Goal: Task Accomplishment & Management: Use online tool/utility

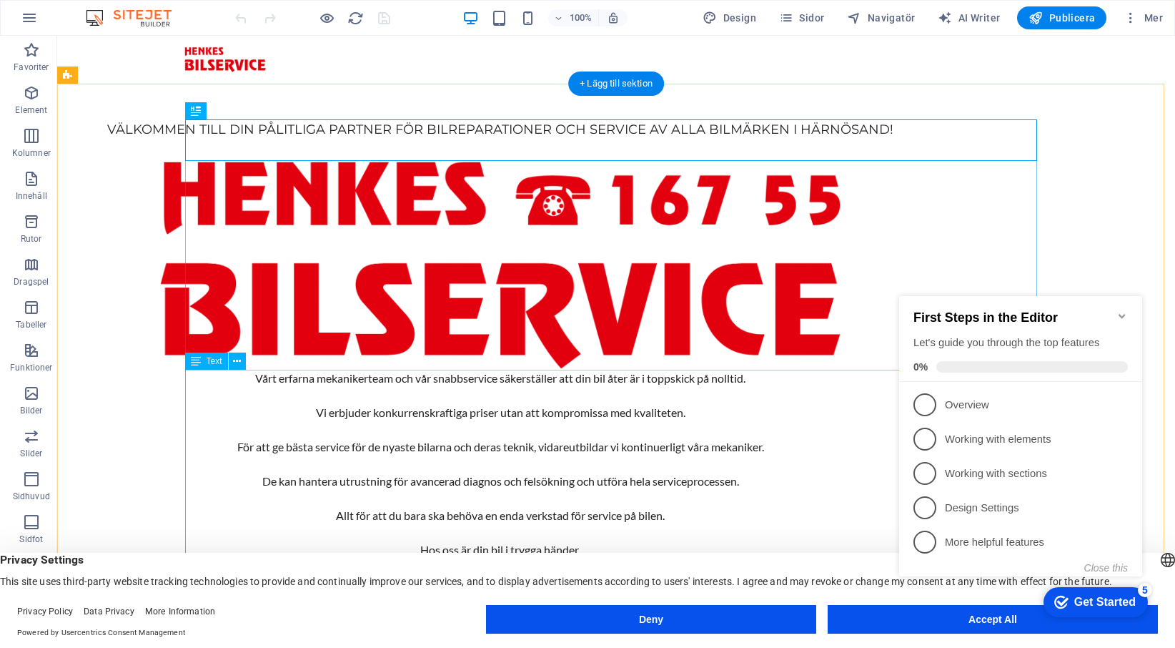
click at [697, 382] on div "Vårt erfarna mekanikerteam och vår snabbservice säkerställer att din bil åter ä…" at bounding box center [500, 498] width 852 height 257
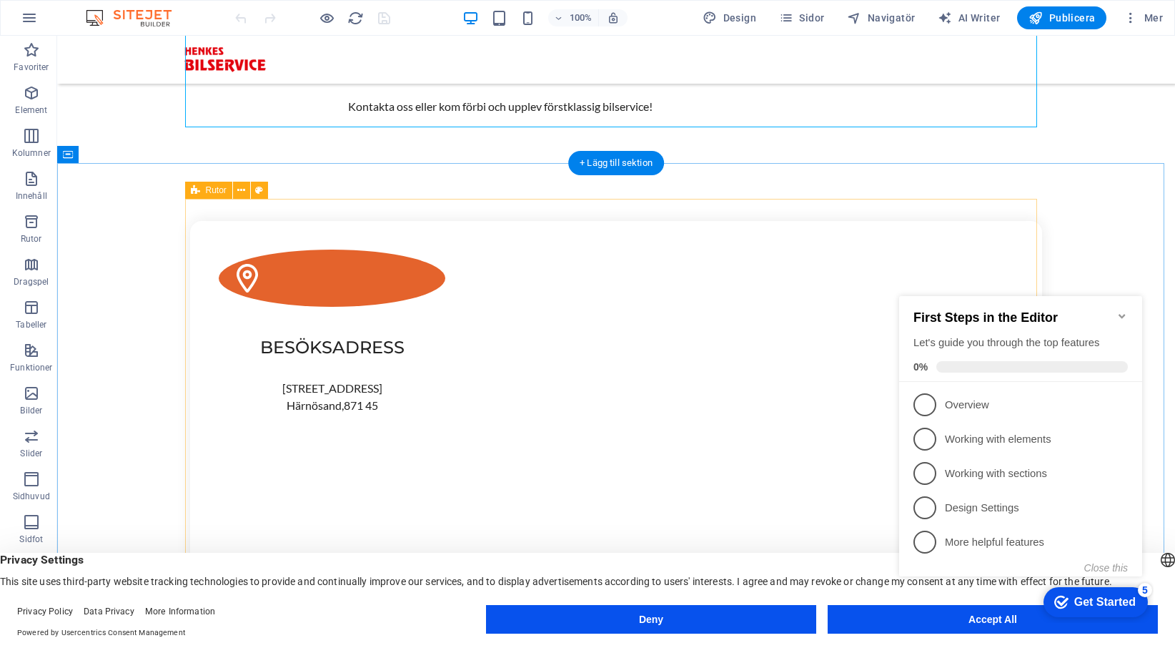
scroll to position [500, 0]
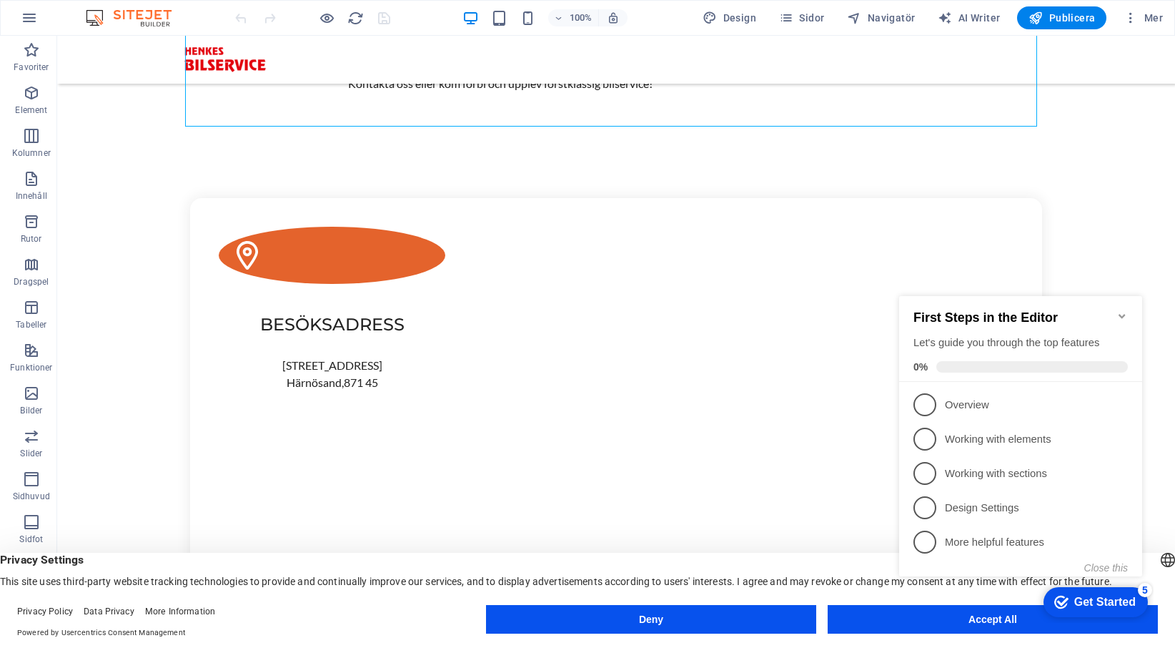
click at [1122, 310] on icon "Minimize checklist" at bounding box center [1122, 315] width 11 height 11
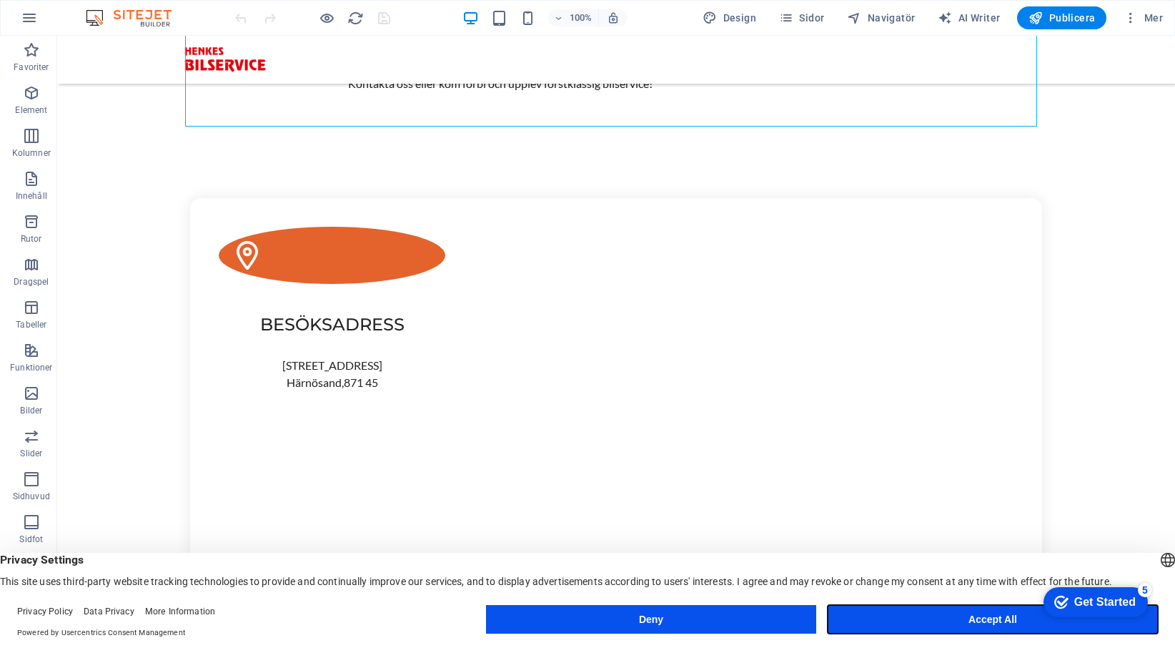
click at [945, 613] on button "Accept All" at bounding box center [993, 619] width 330 height 29
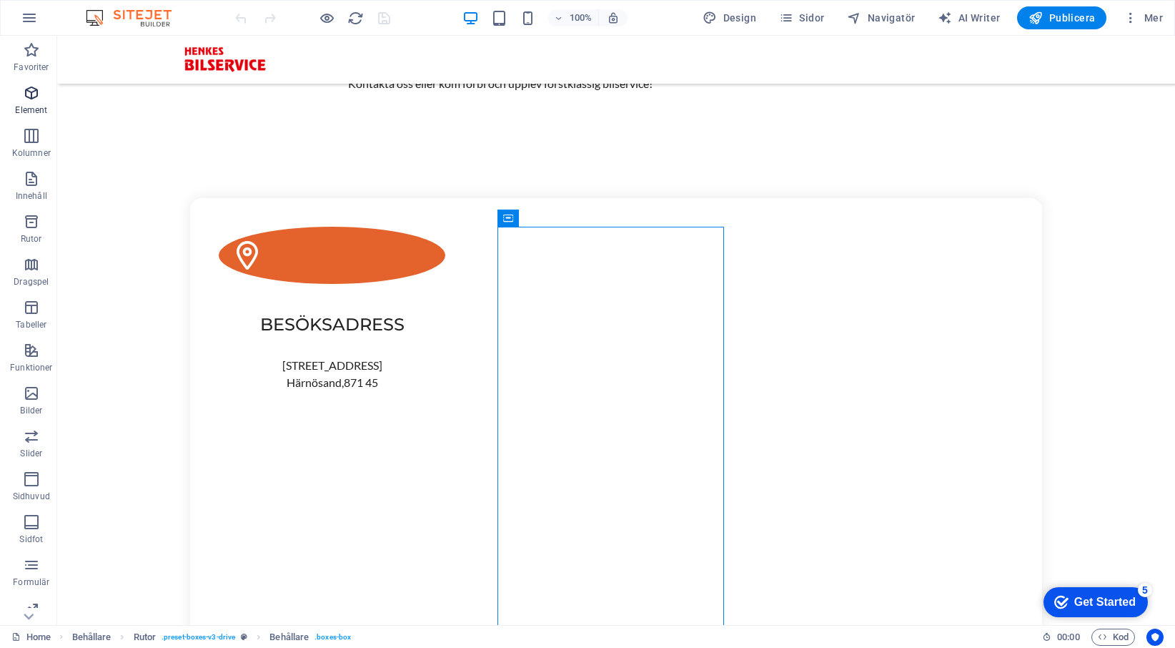
click at [31, 92] on icon "button" at bounding box center [31, 92] width 17 height 17
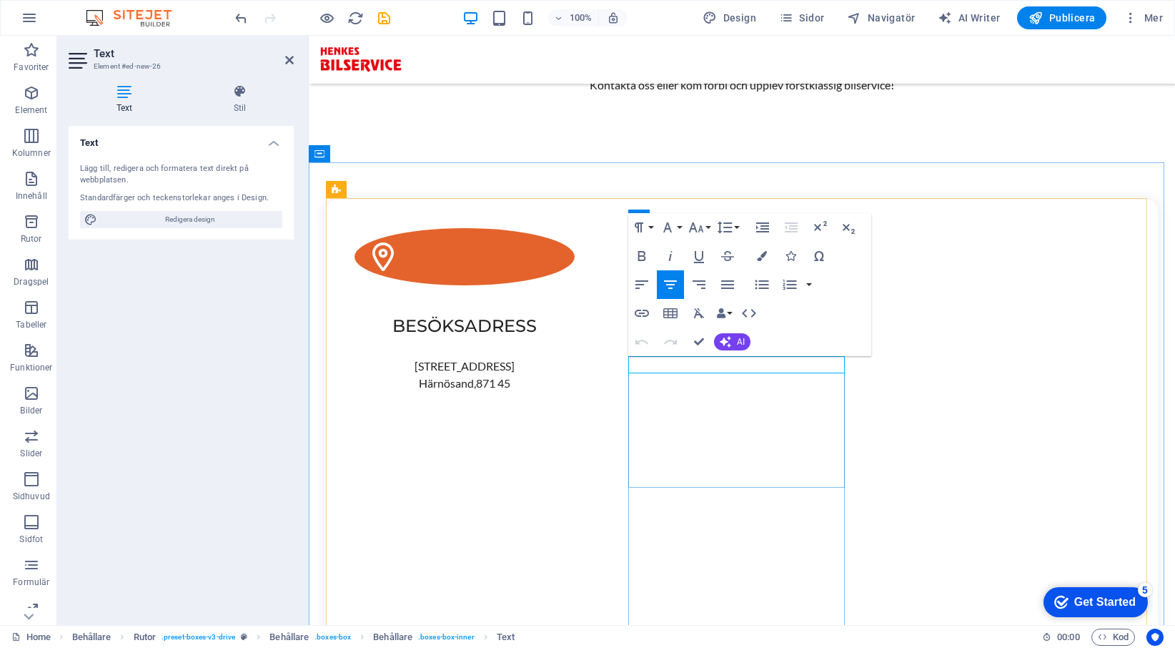
scroll to position [493, 0]
drag, startPoint x: 781, startPoint y: 470, endPoint x: 746, endPoint y: 468, distance: 35.1
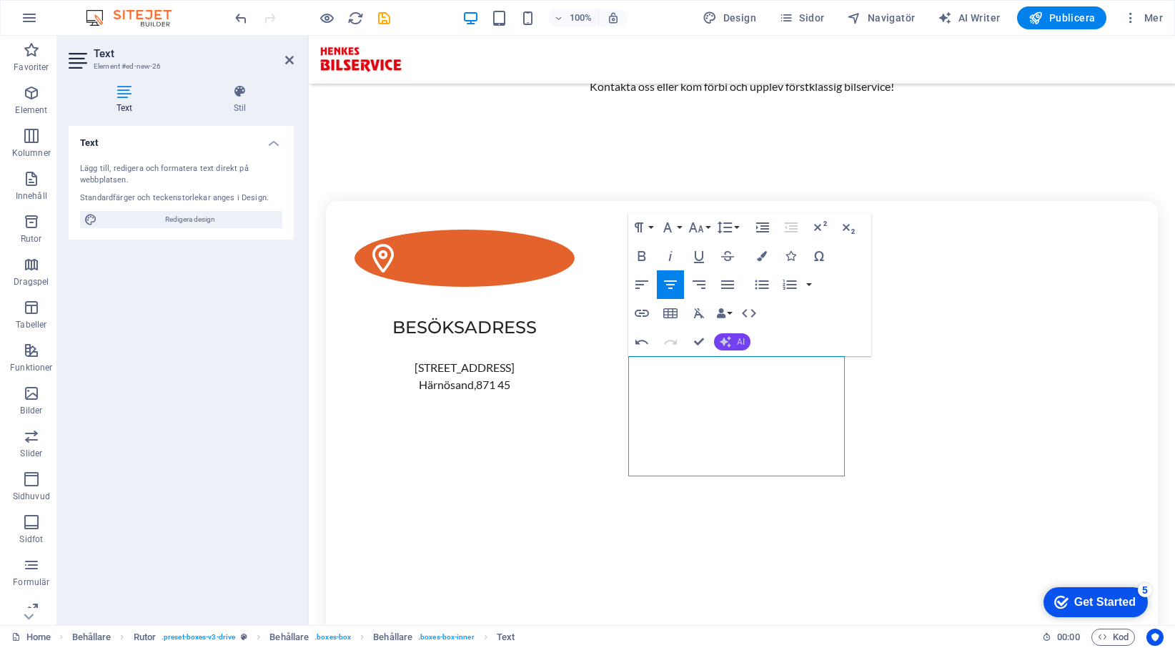
click at [738, 337] on span "AI" at bounding box center [741, 341] width 8 height 9
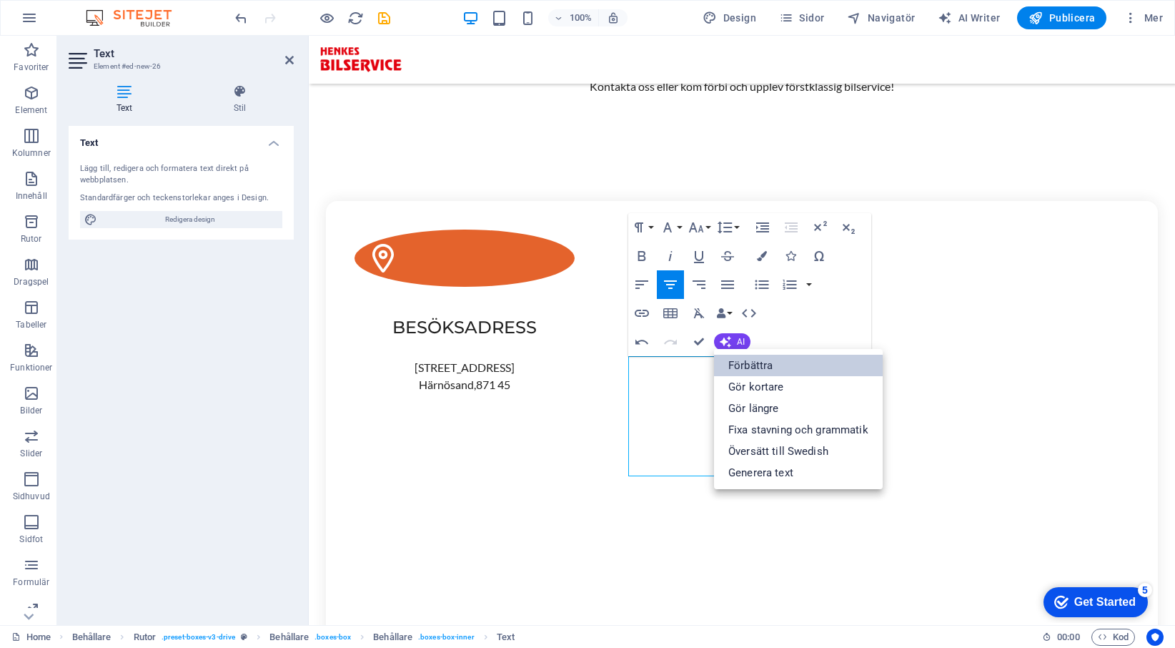
click at [758, 360] on link "Förbättra" at bounding box center [798, 365] width 169 height 21
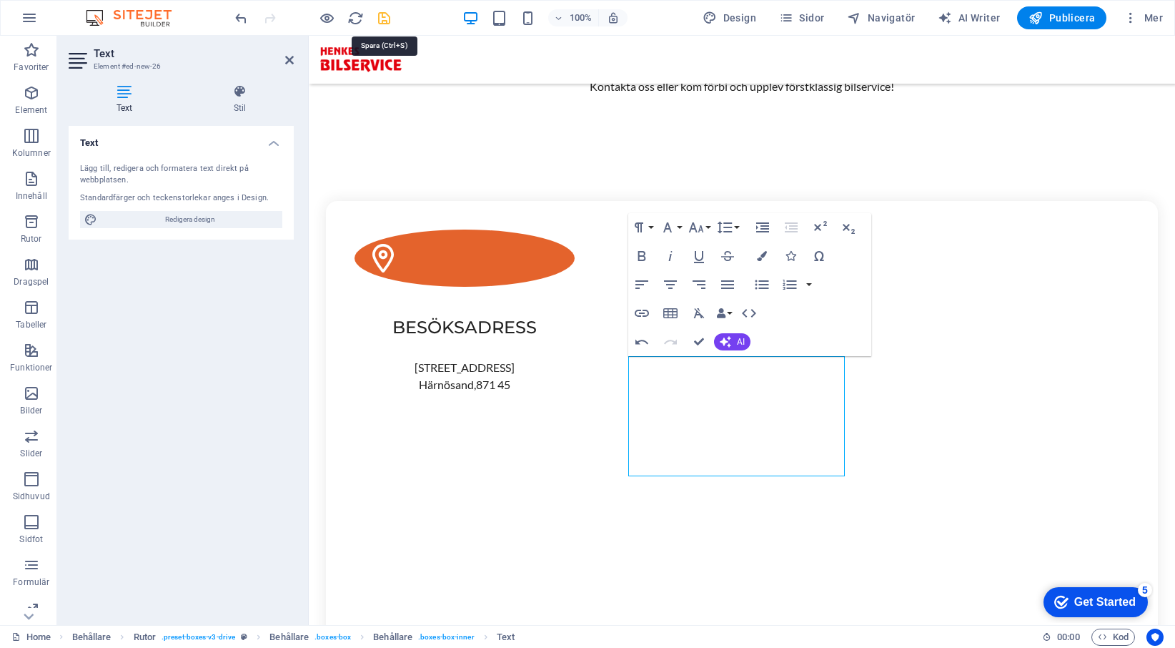
click at [381, 15] on icon "save" at bounding box center [384, 18] width 16 height 16
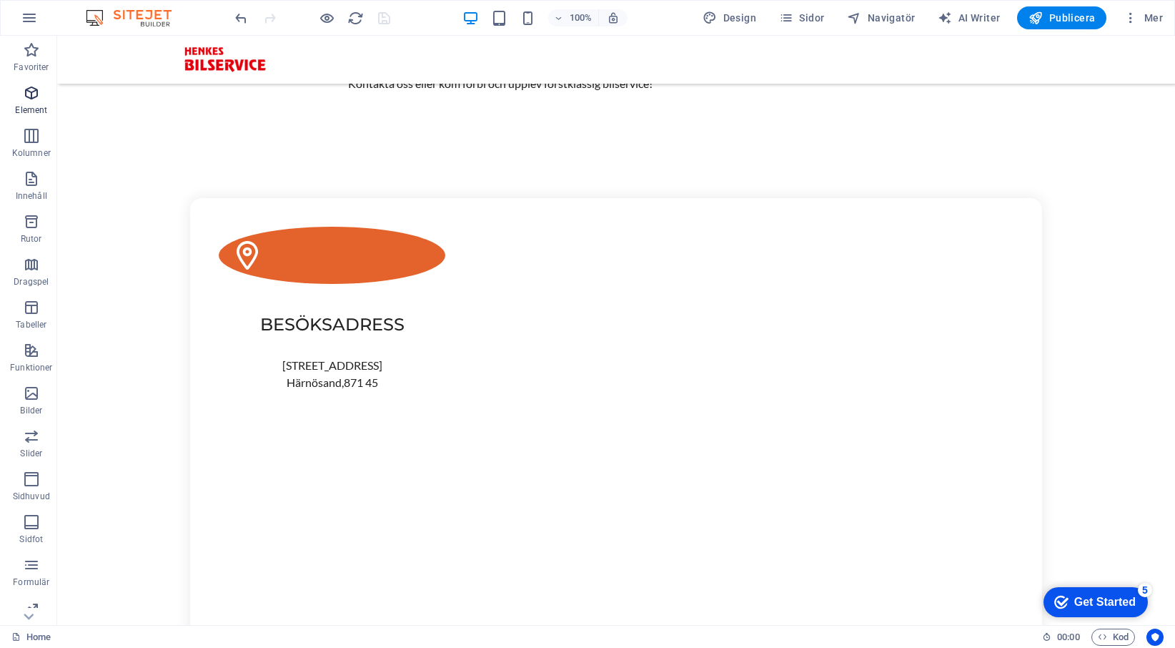
click at [28, 97] on icon "button" at bounding box center [31, 92] width 17 height 17
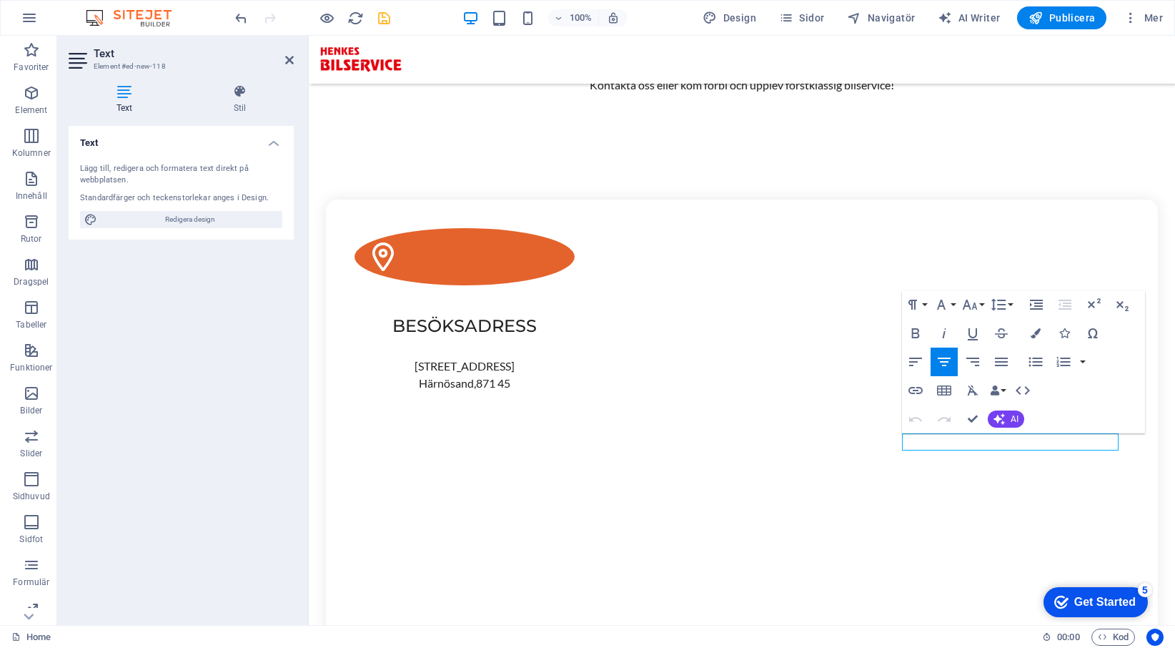
scroll to position [493, 0]
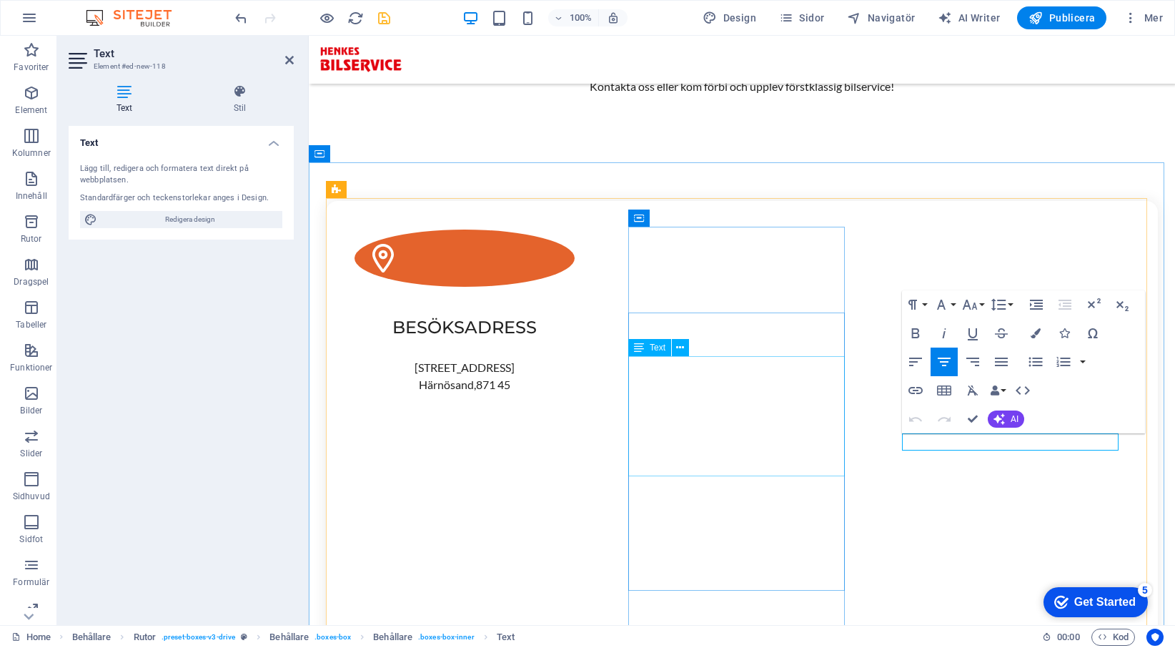
drag, startPoint x: 671, startPoint y: 362, endPoint x: 923, endPoint y: 362, distance: 251.6
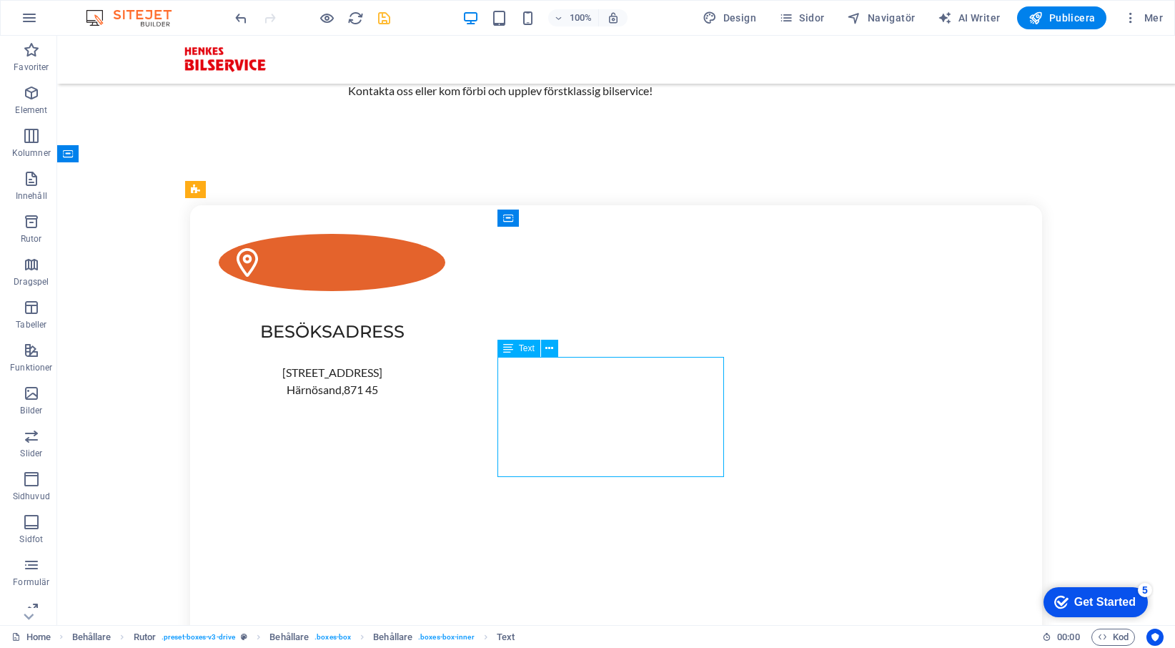
scroll to position [500, 0]
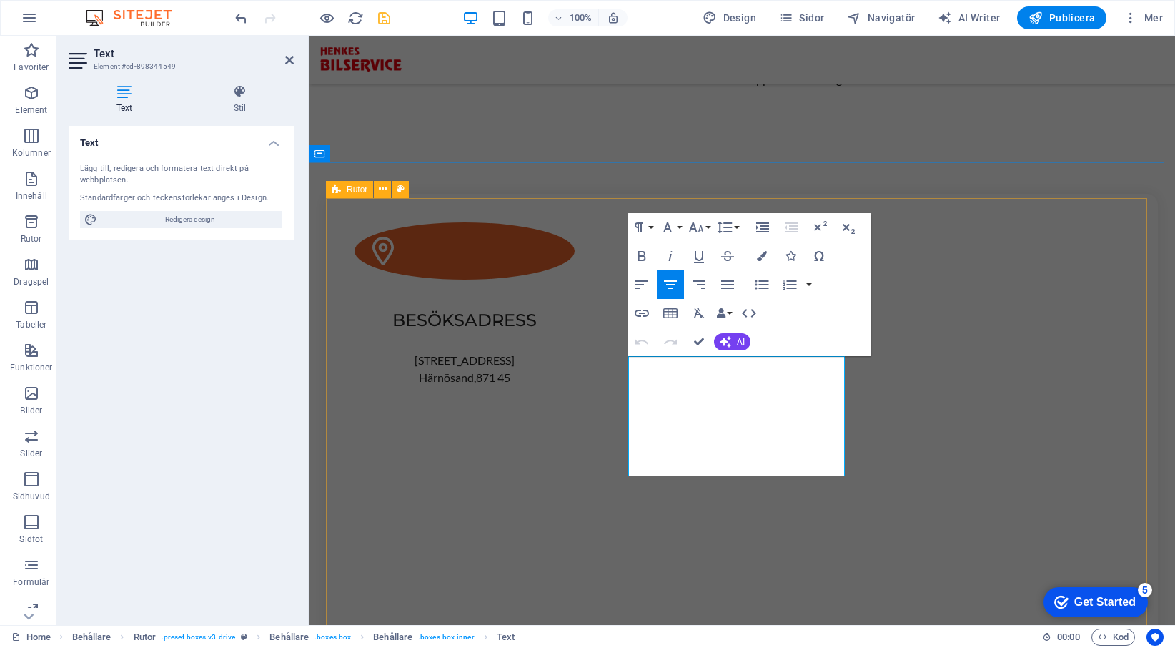
scroll to position [493, 0]
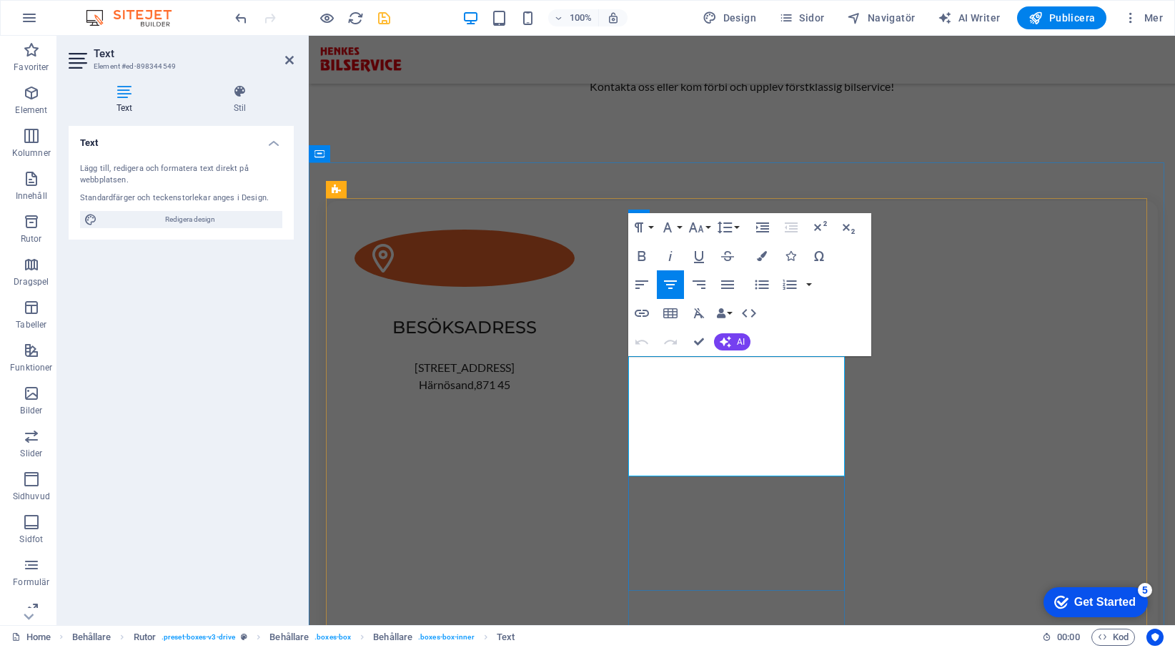
drag, startPoint x: 656, startPoint y: 367, endPoint x: 793, endPoint y: 463, distance: 167.6
copy p "Semesterstängt från och med [DATE] 15:00. Vi är tillbaka [DATE] 06:30. Varma hä…"
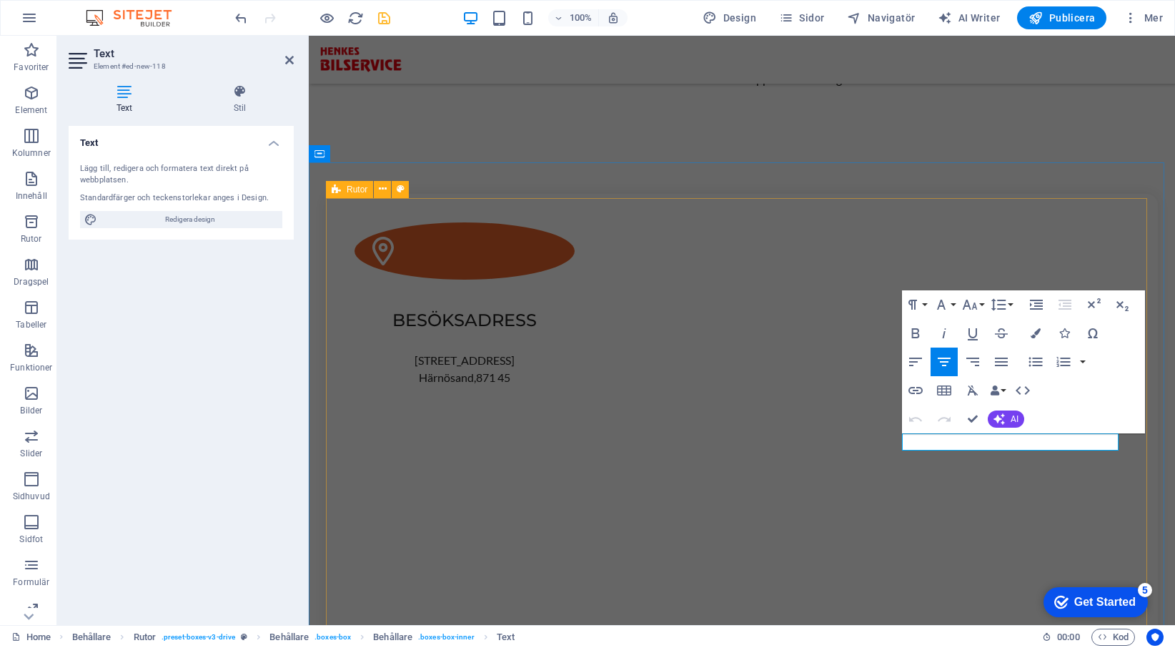
scroll to position [493, 0]
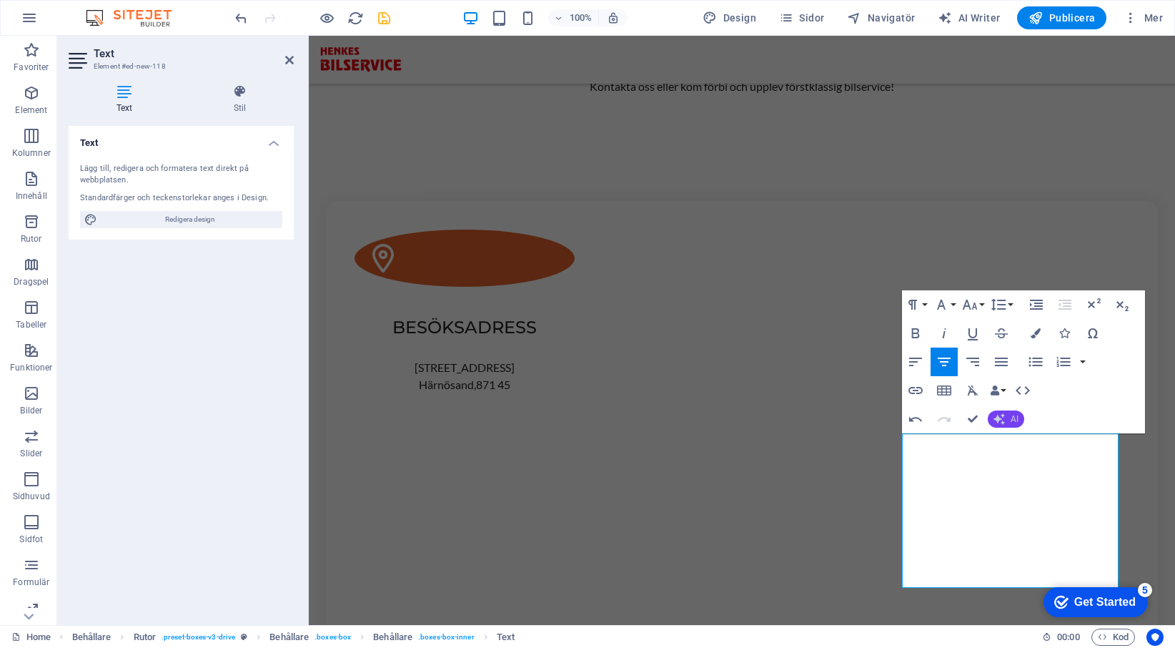
click at [1004, 415] on icon "button" at bounding box center [999, 418] width 11 height 11
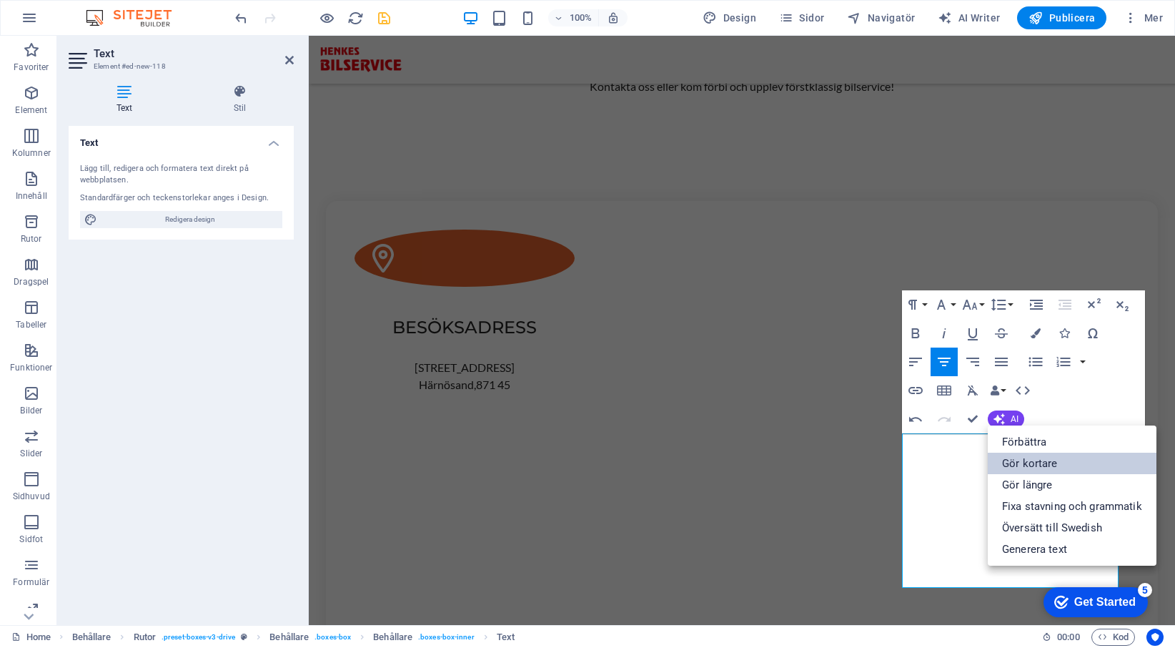
click at [1034, 462] on link "Gör kortare" at bounding box center [1072, 463] width 169 height 21
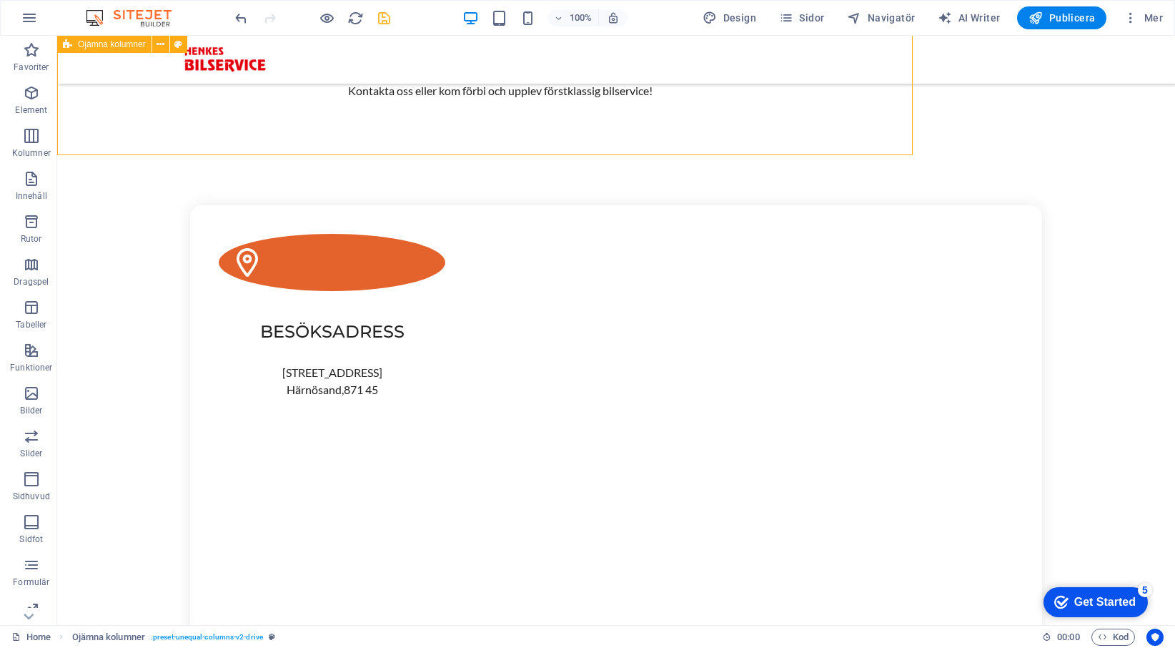
scroll to position [500, 0]
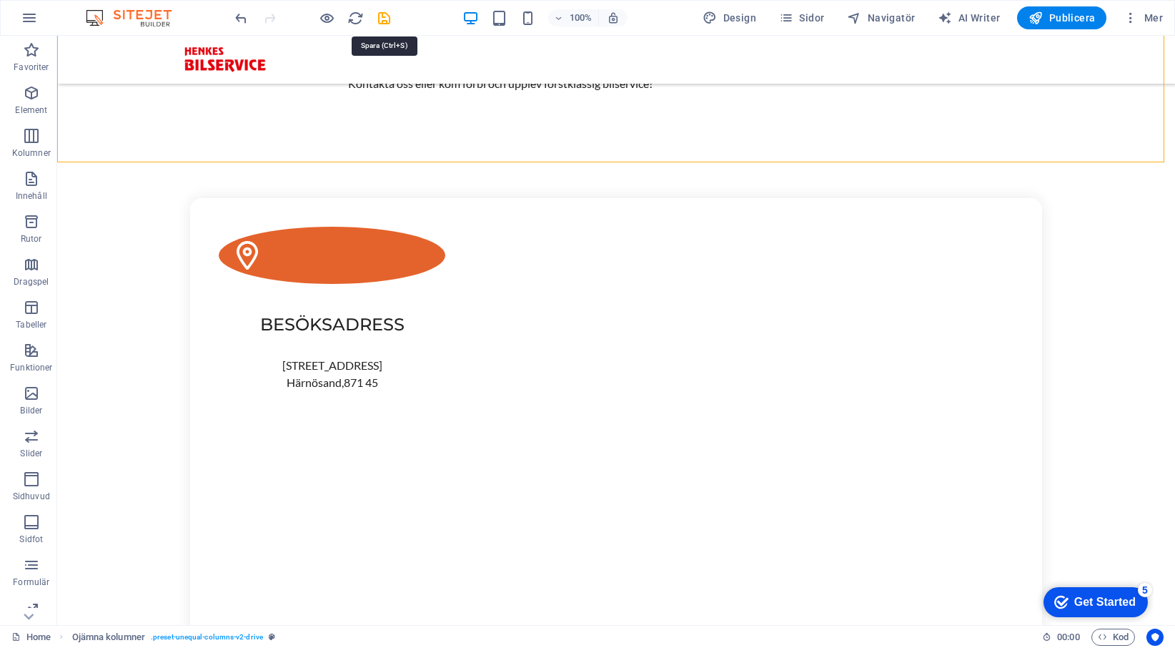
click at [388, 19] on icon "save" at bounding box center [384, 18] width 16 height 16
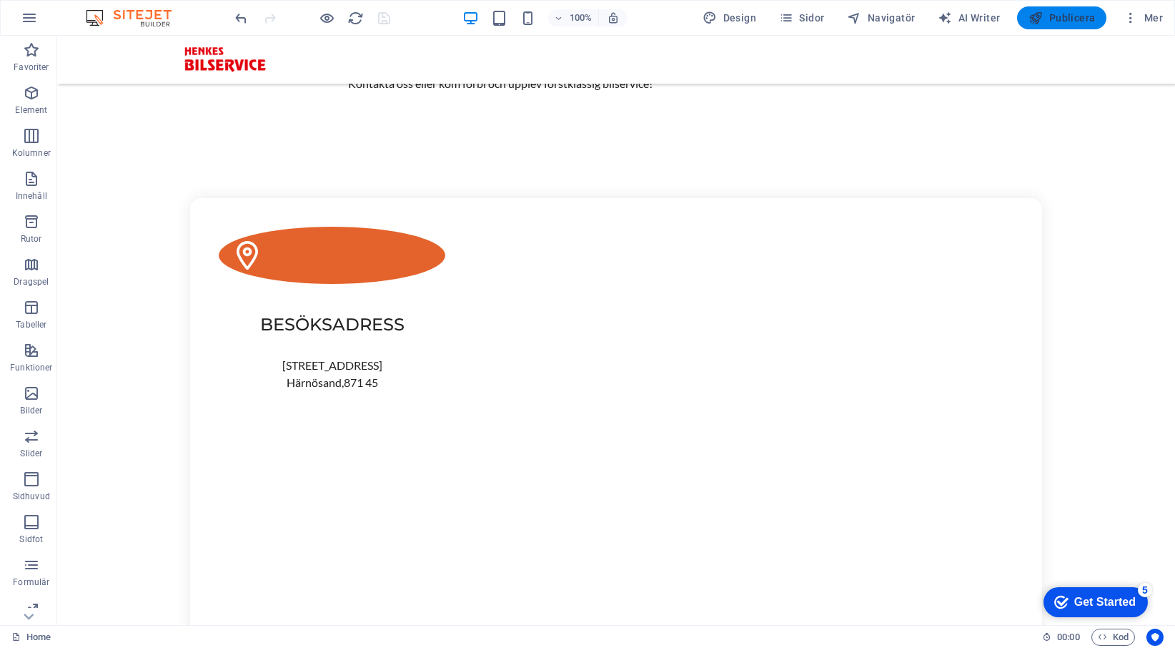
click at [1059, 14] on span "Publicera" at bounding box center [1062, 18] width 66 height 14
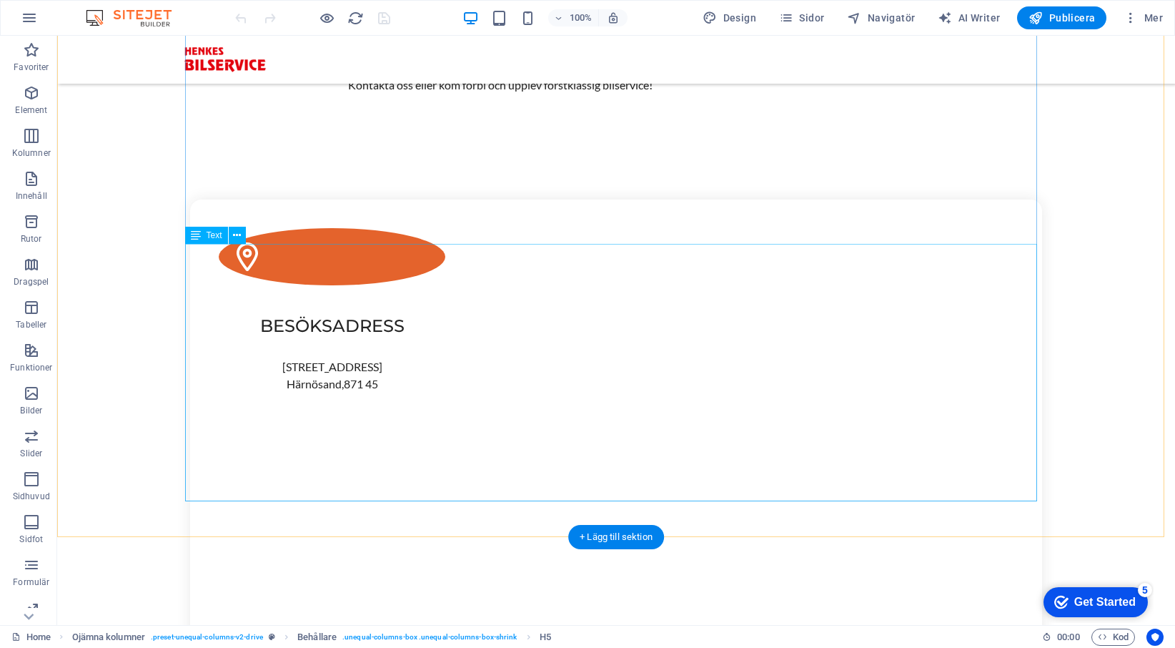
scroll to position [500, 0]
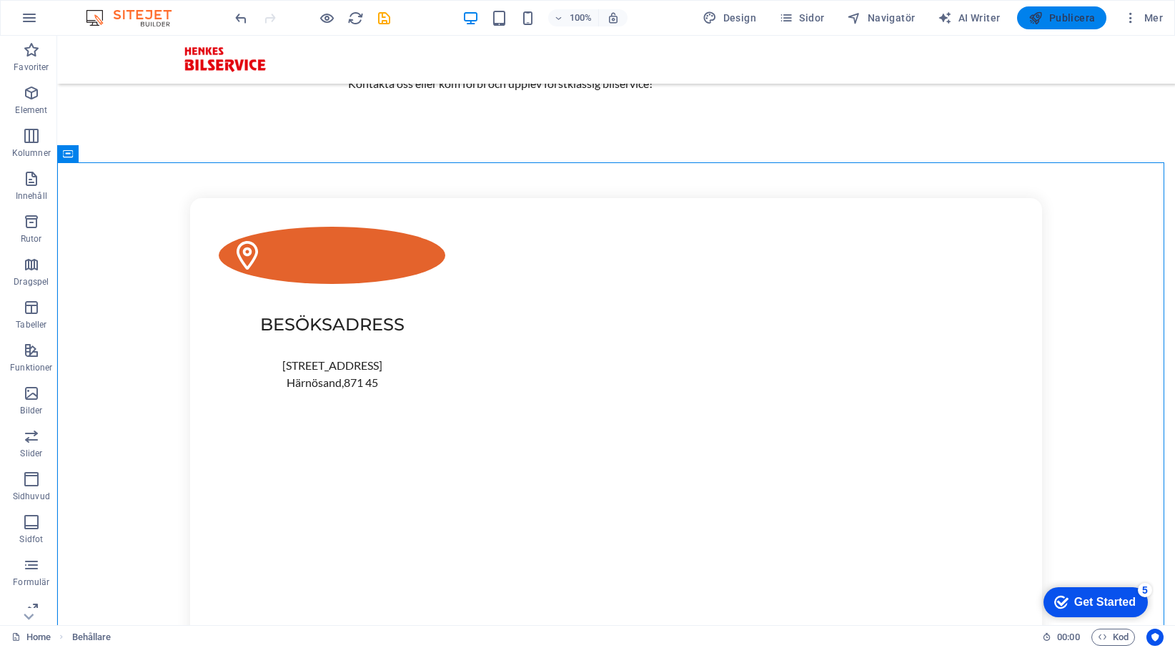
click at [1078, 15] on span "Publicera" at bounding box center [1062, 18] width 66 height 14
